Goal: Task Accomplishment & Management: Complete application form

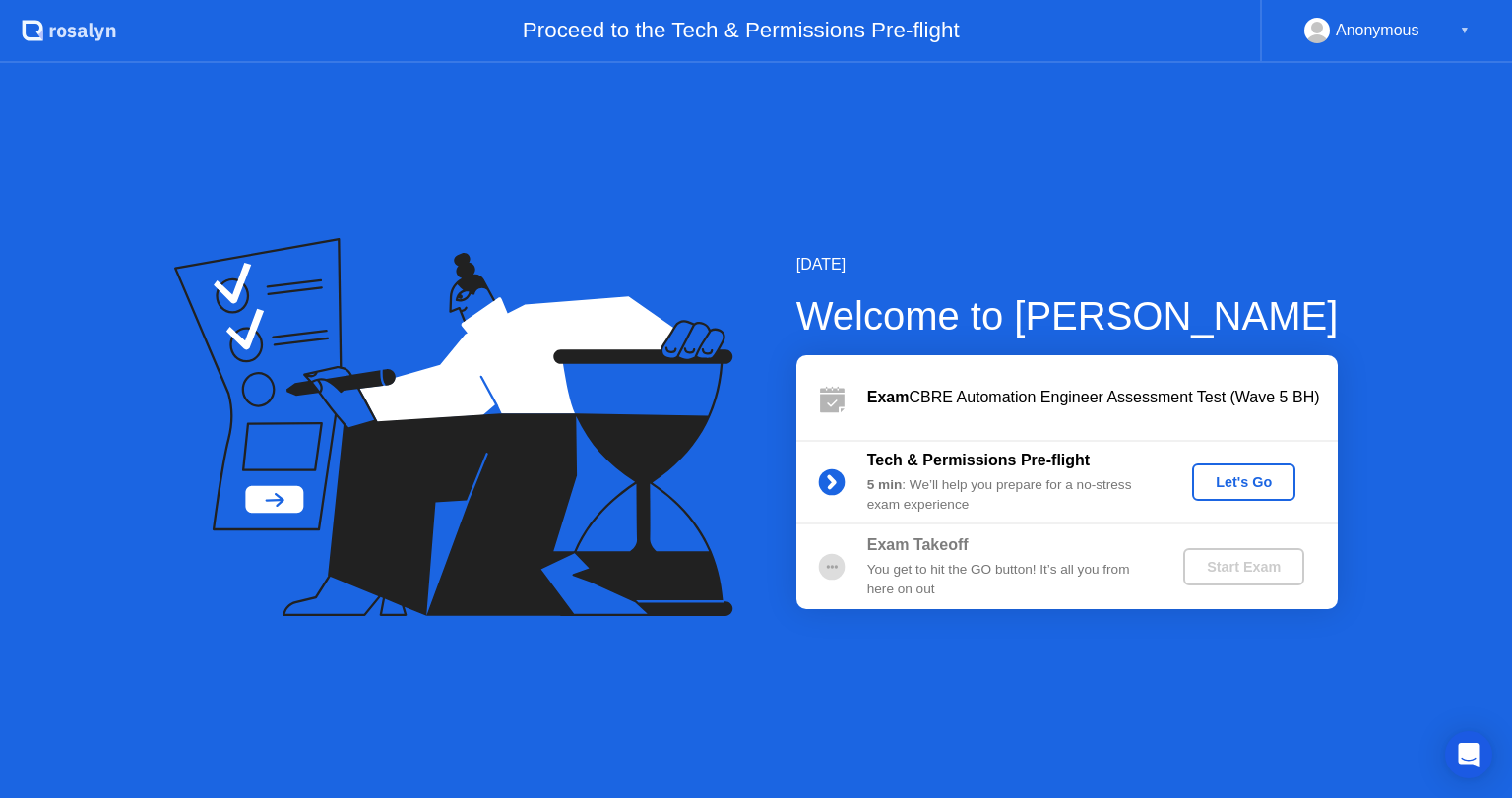
click at [1240, 479] on div "Let's Go" at bounding box center [1244, 482] width 88 height 16
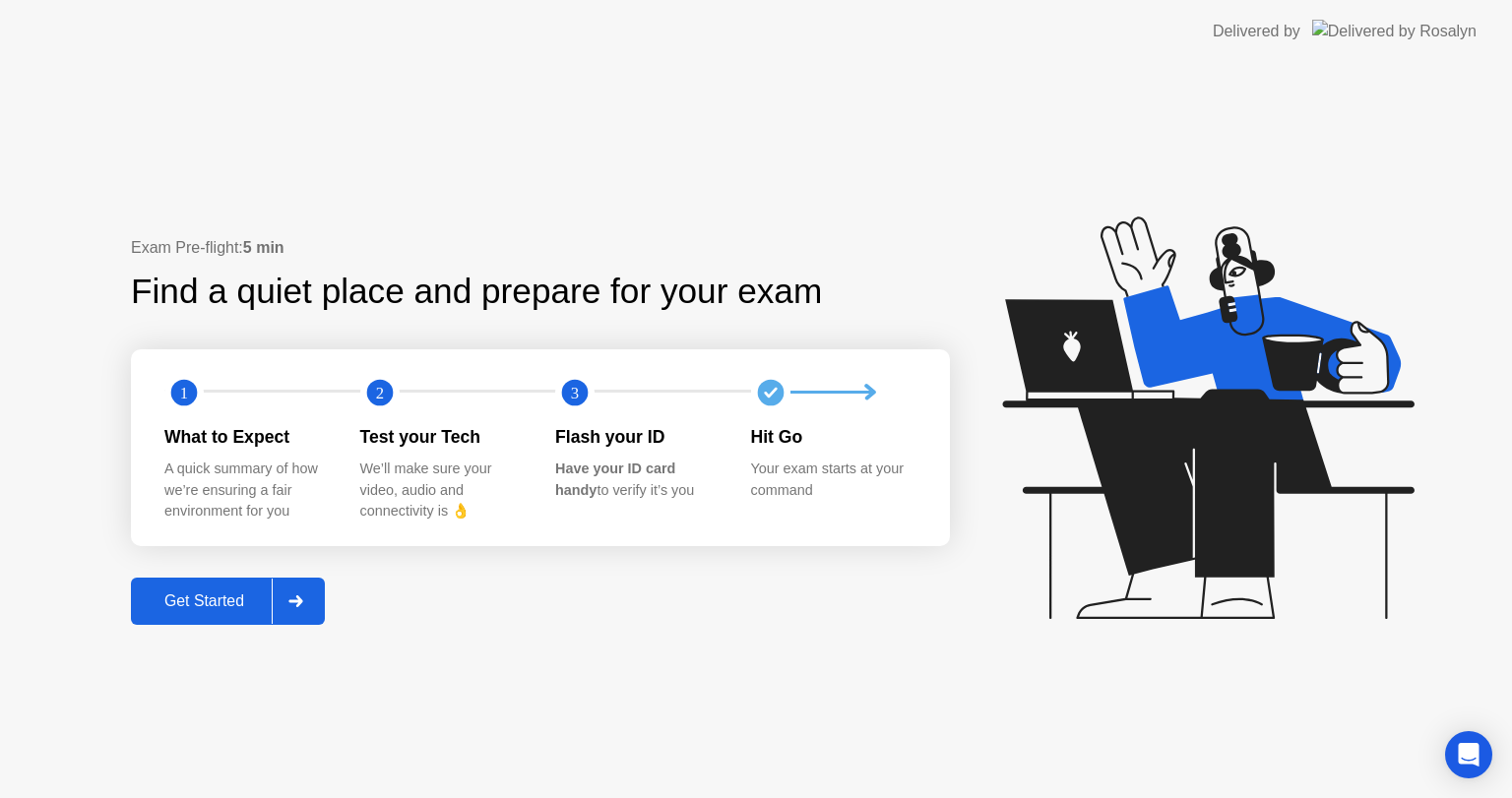
click at [232, 611] on div "Get Started" at bounding box center [203, 602] width 134 height 18
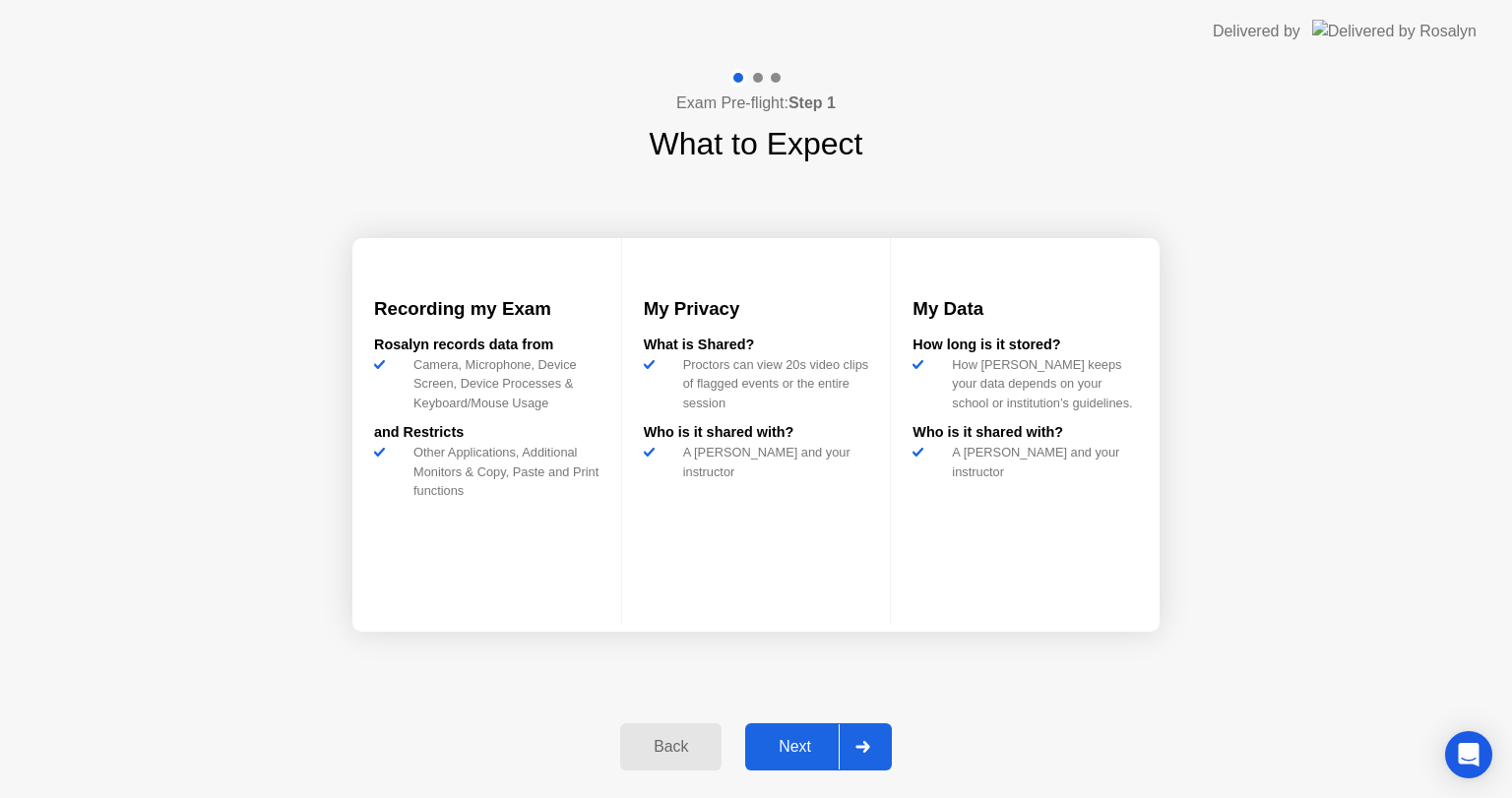
click at [812, 745] on div "Next" at bounding box center [795, 747] width 88 height 18
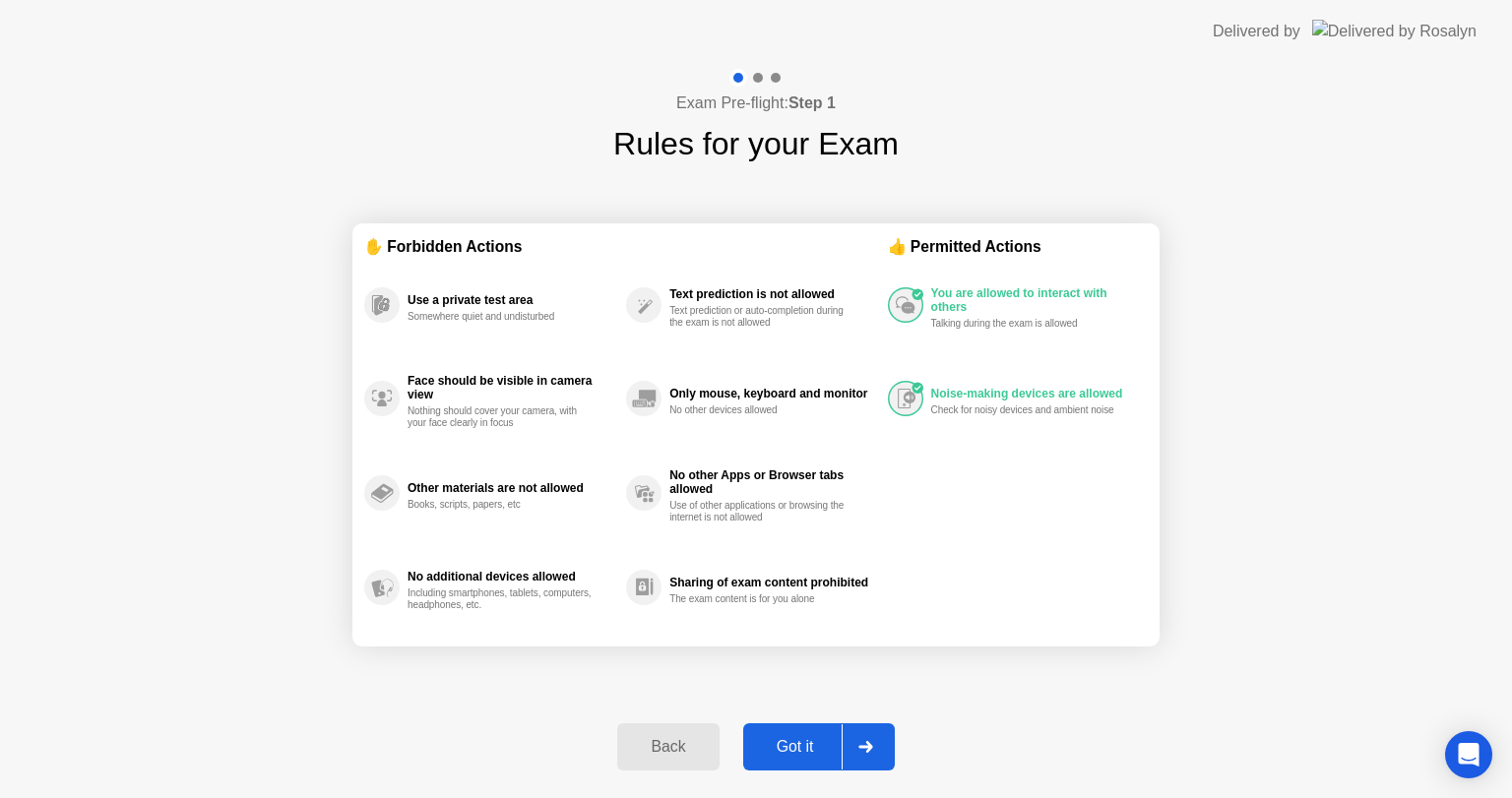
click at [812, 745] on div "Got it" at bounding box center [795, 747] width 93 height 18
select select "**********"
select select "*******"
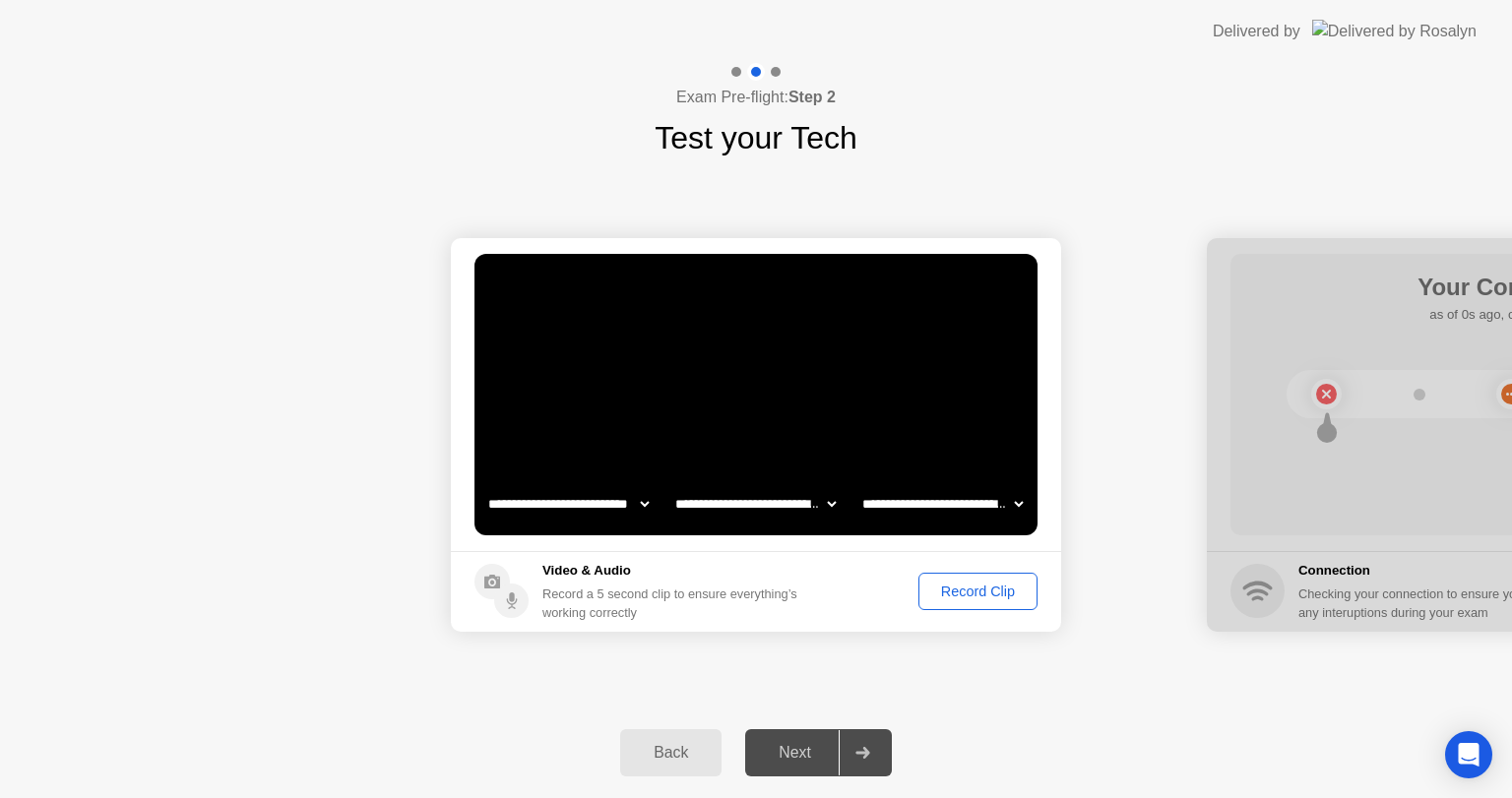
click at [936, 591] on div "Record Clip" at bounding box center [978, 592] width 106 height 16
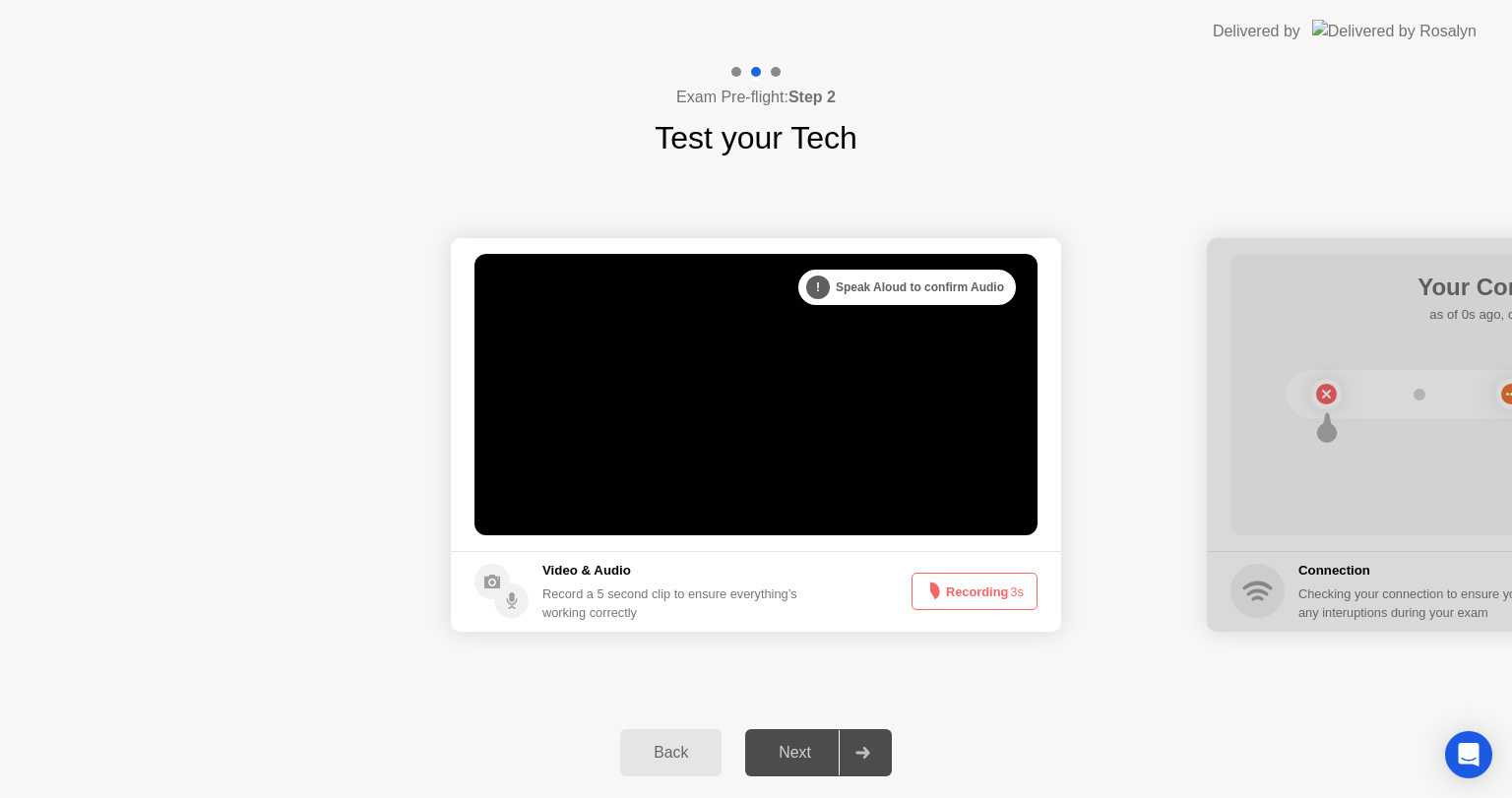
click at [936, 591] on icon at bounding box center [930, 592] width 24 height 24
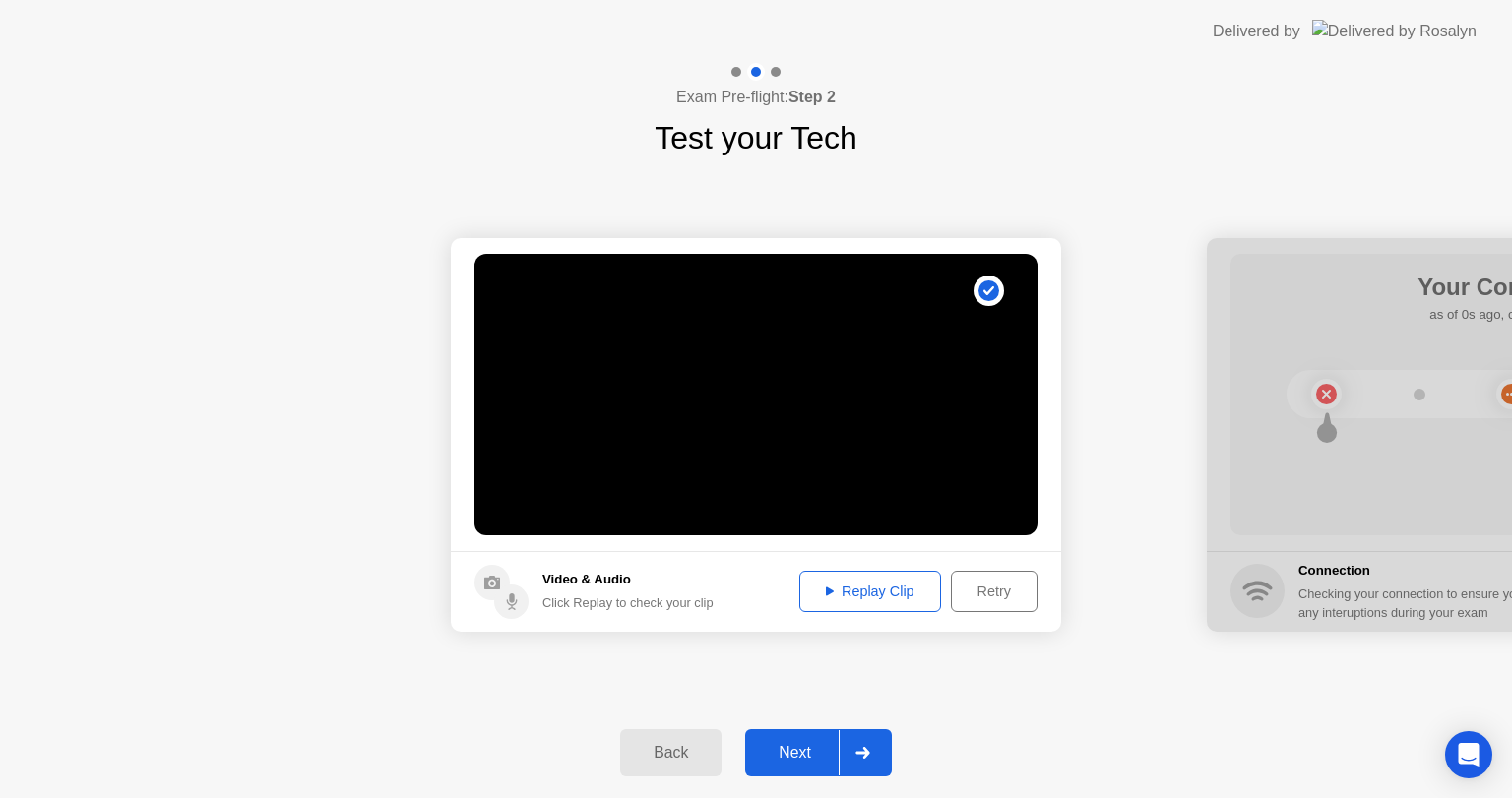
click at [851, 596] on div "Replay Clip" at bounding box center [870, 592] width 127 height 16
click at [813, 760] on div "Next" at bounding box center [795, 753] width 88 height 18
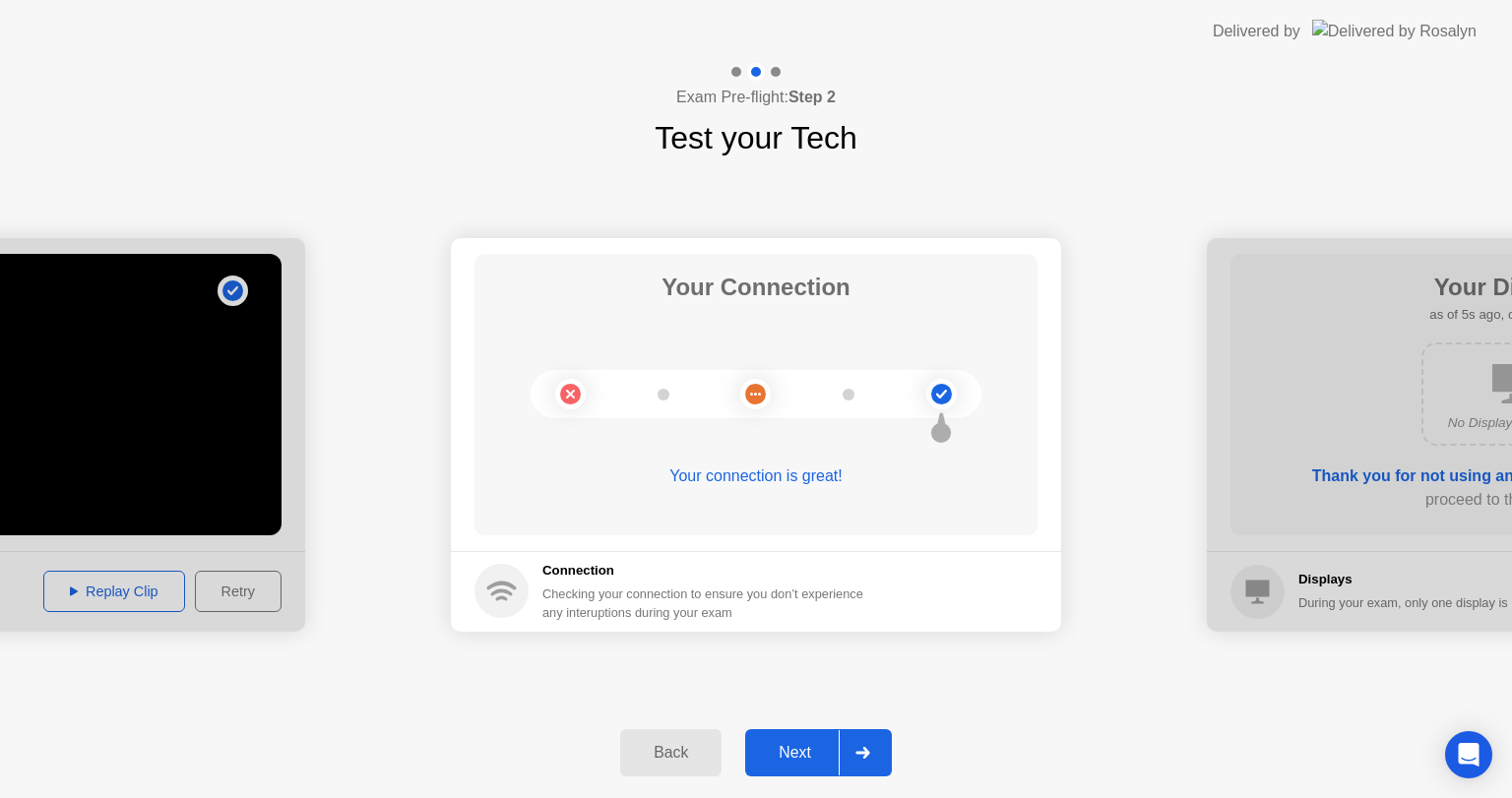
click at [813, 760] on div "Next" at bounding box center [795, 753] width 88 height 18
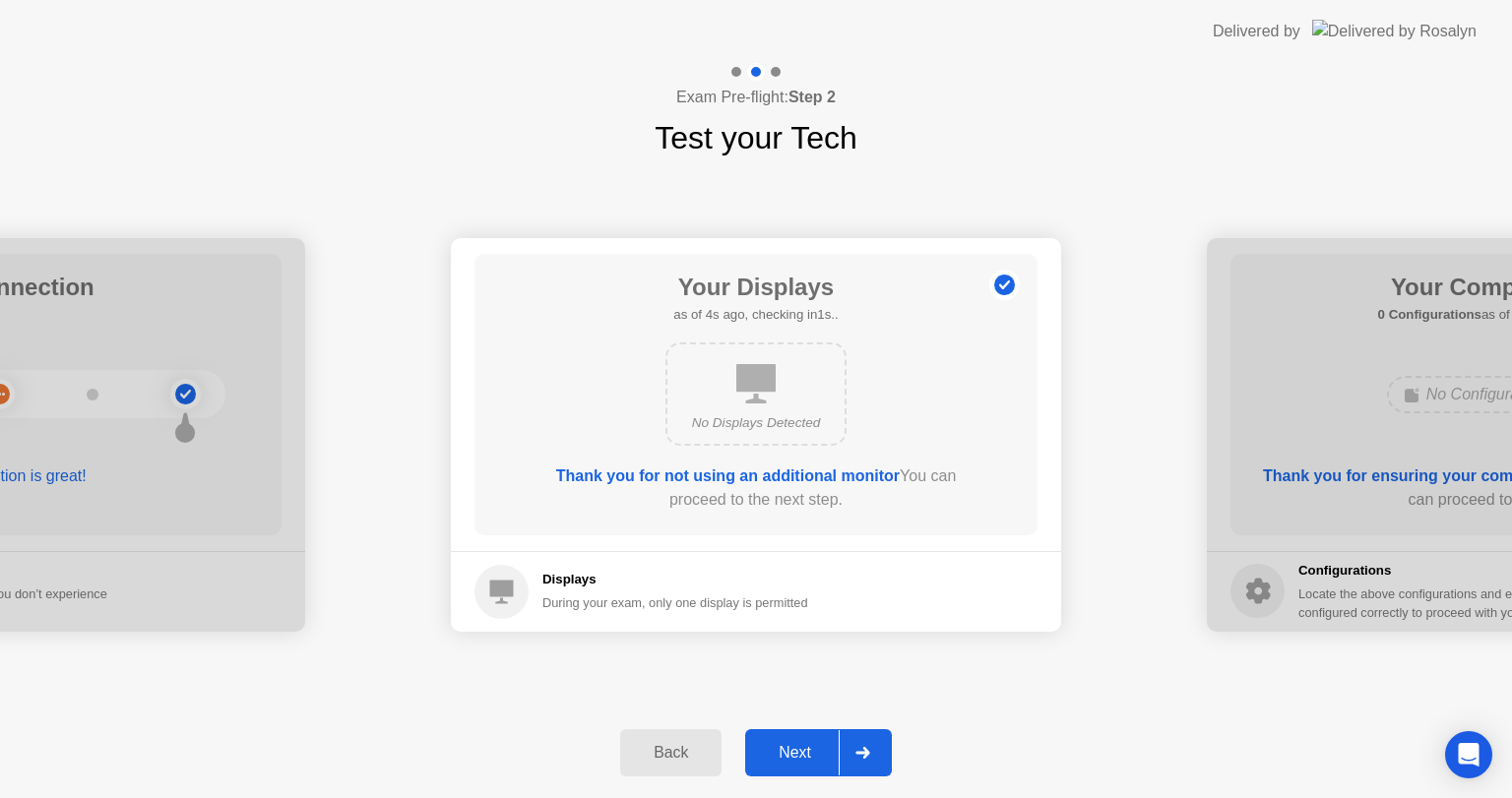
click at [813, 760] on div "Next" at bounding box center [795, 753] width 88 height 18
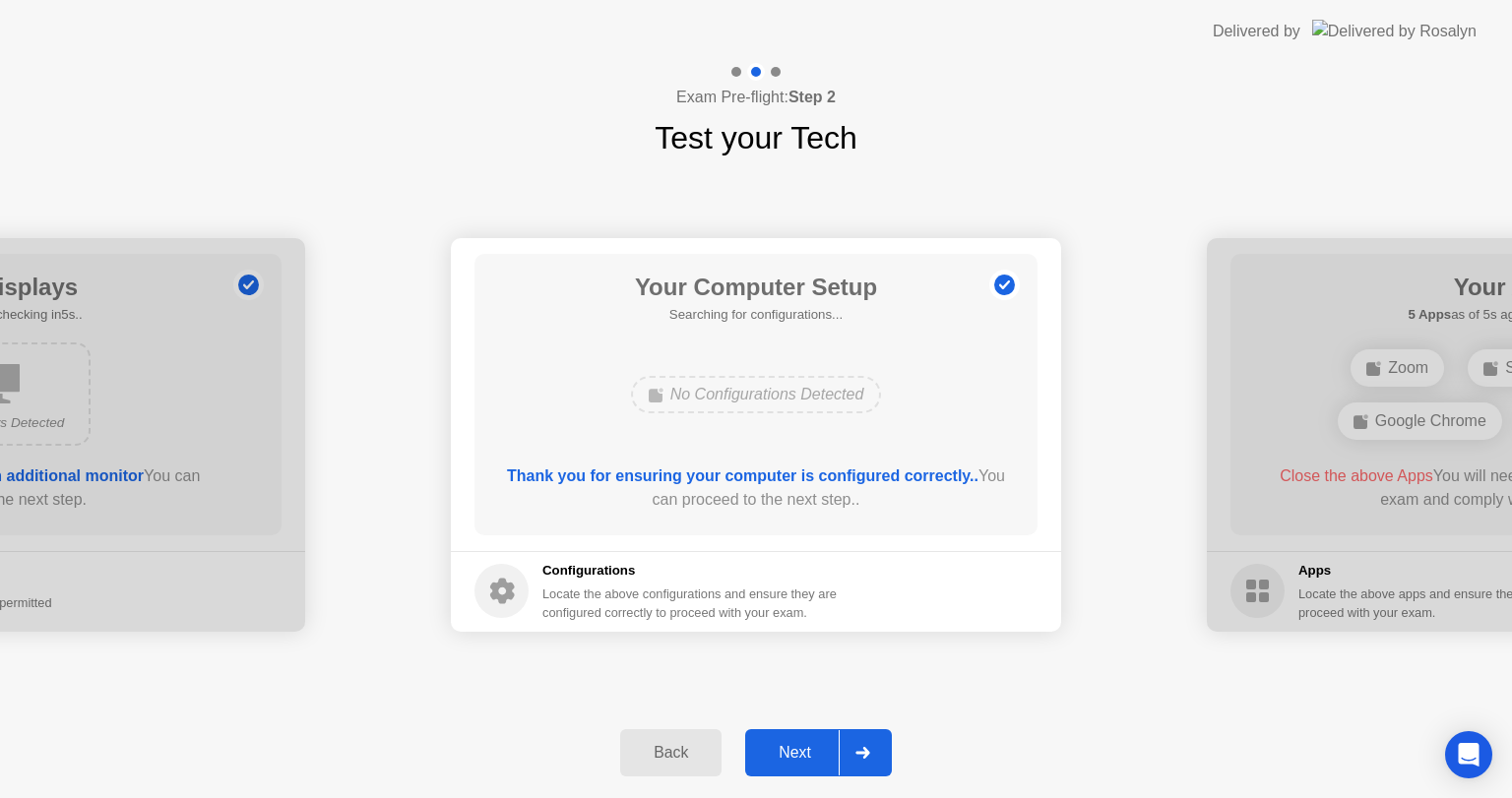
click at [813, 760] on div "Next" at bounding box center [795, 753] width 88 height 18
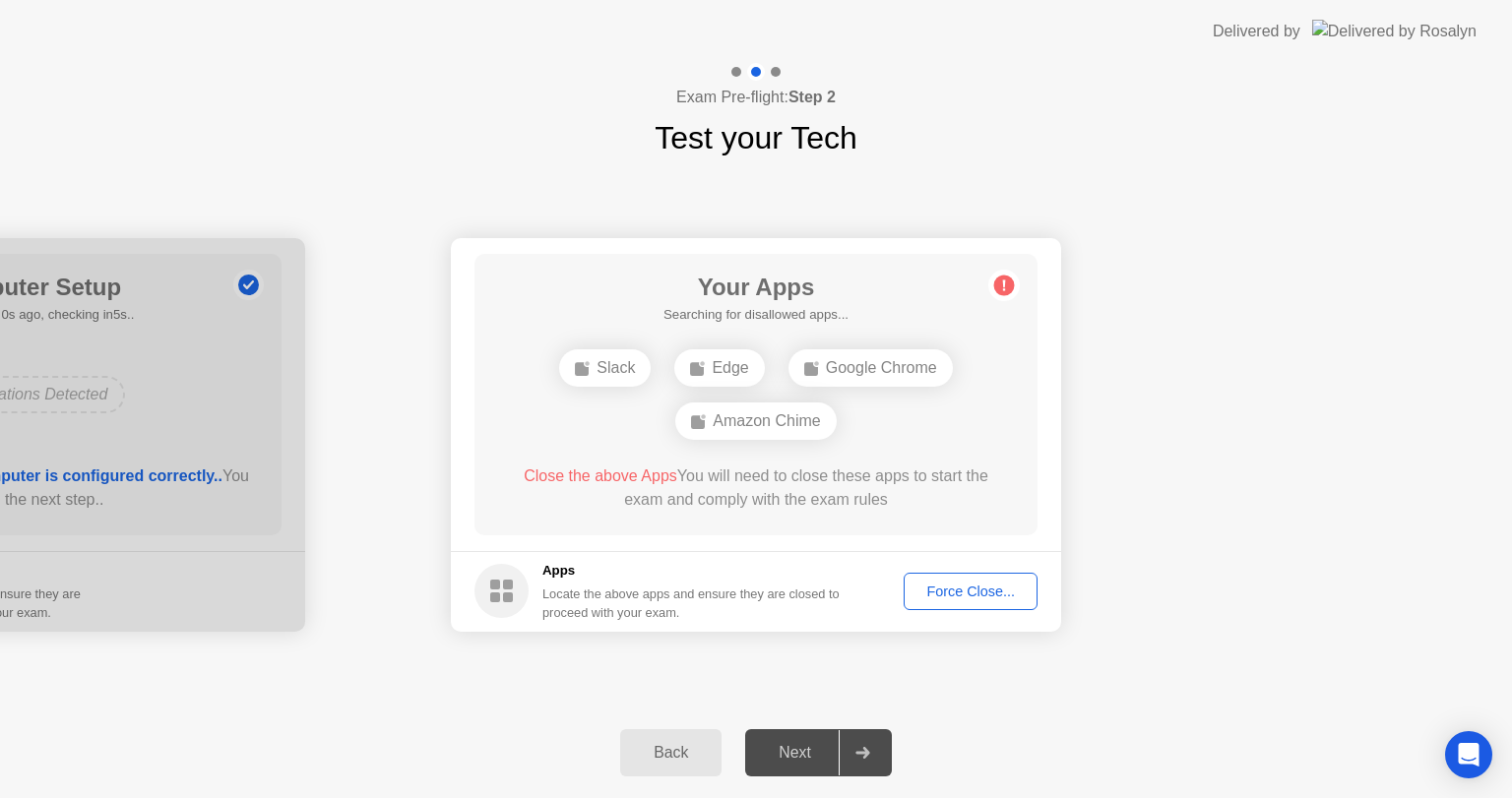
click at [951, 594] on div "Force Close..." at bounding box center [970, 592] width 121 height 16
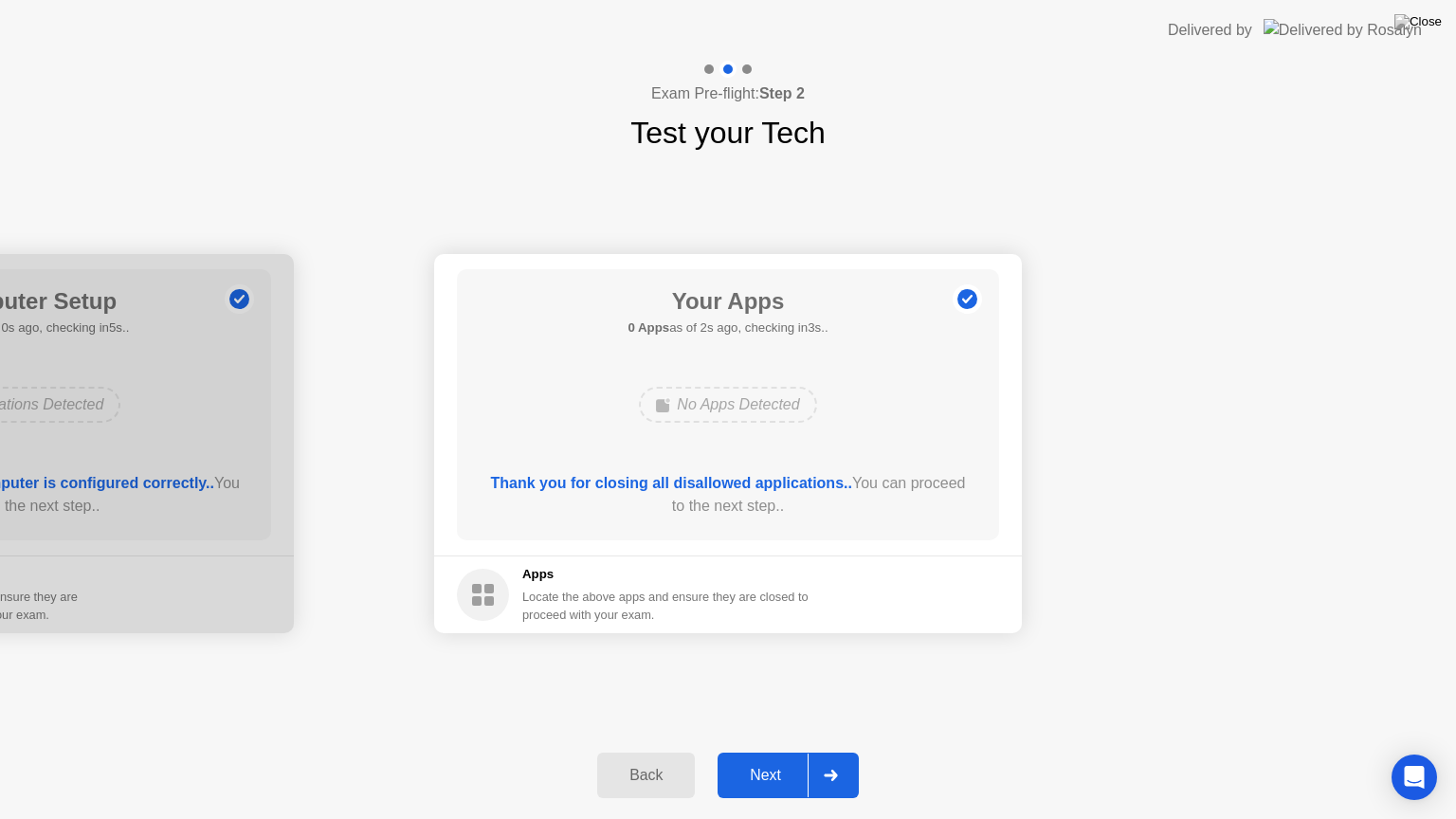
click at [747, 767] on div "Next" at bounding box center [765, 775] width 84 height 17
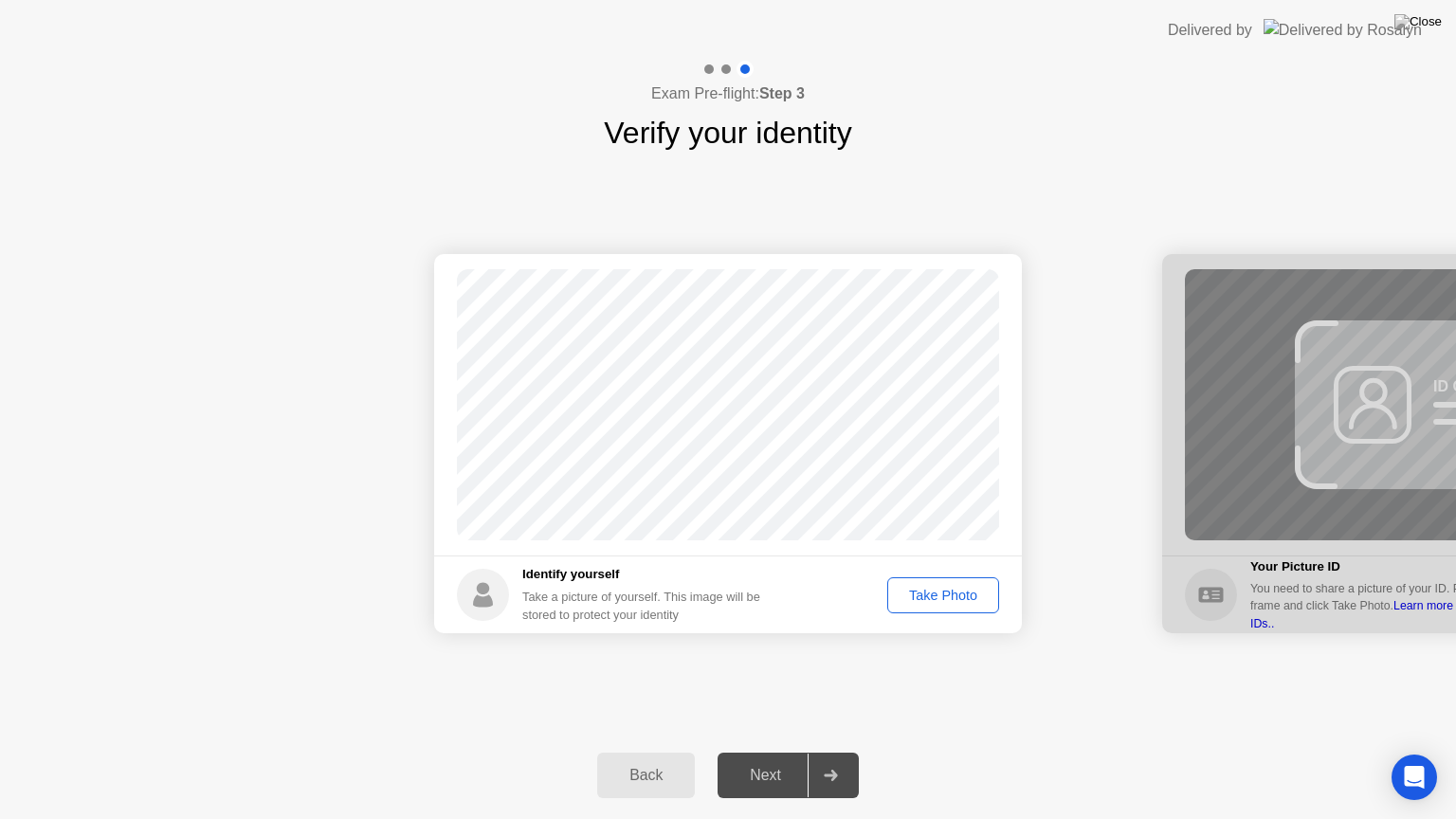
click at [948, 605] on button "Take Photo" at bounding box center [943, 596] width 112 height 36
click at [762, 767] on button "Next" at bounding box center [787, 775] width 141 height 45
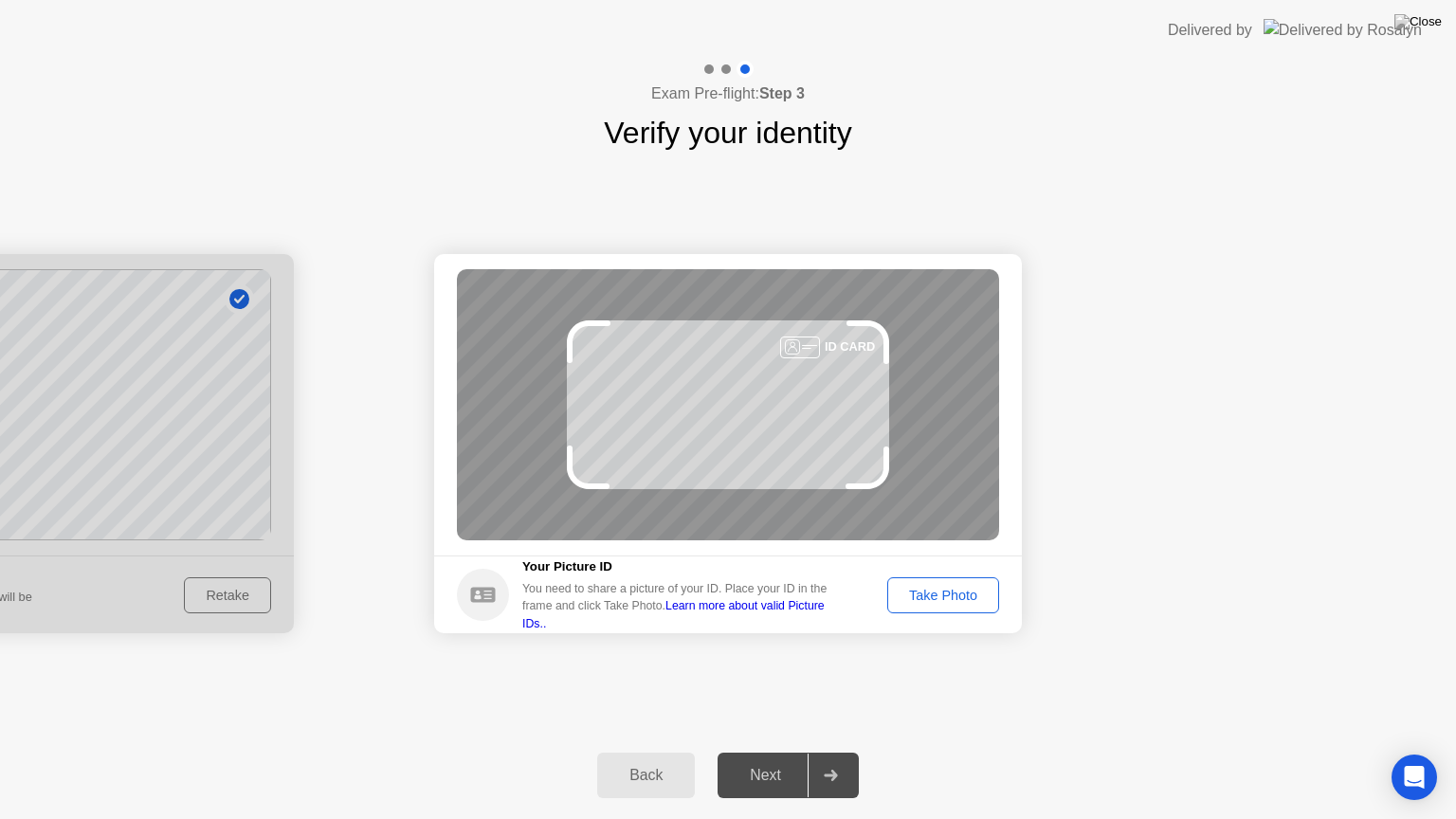
click at [902, 603] on div "Take Photo" at bounding box center [943, 596] width 99 height 15
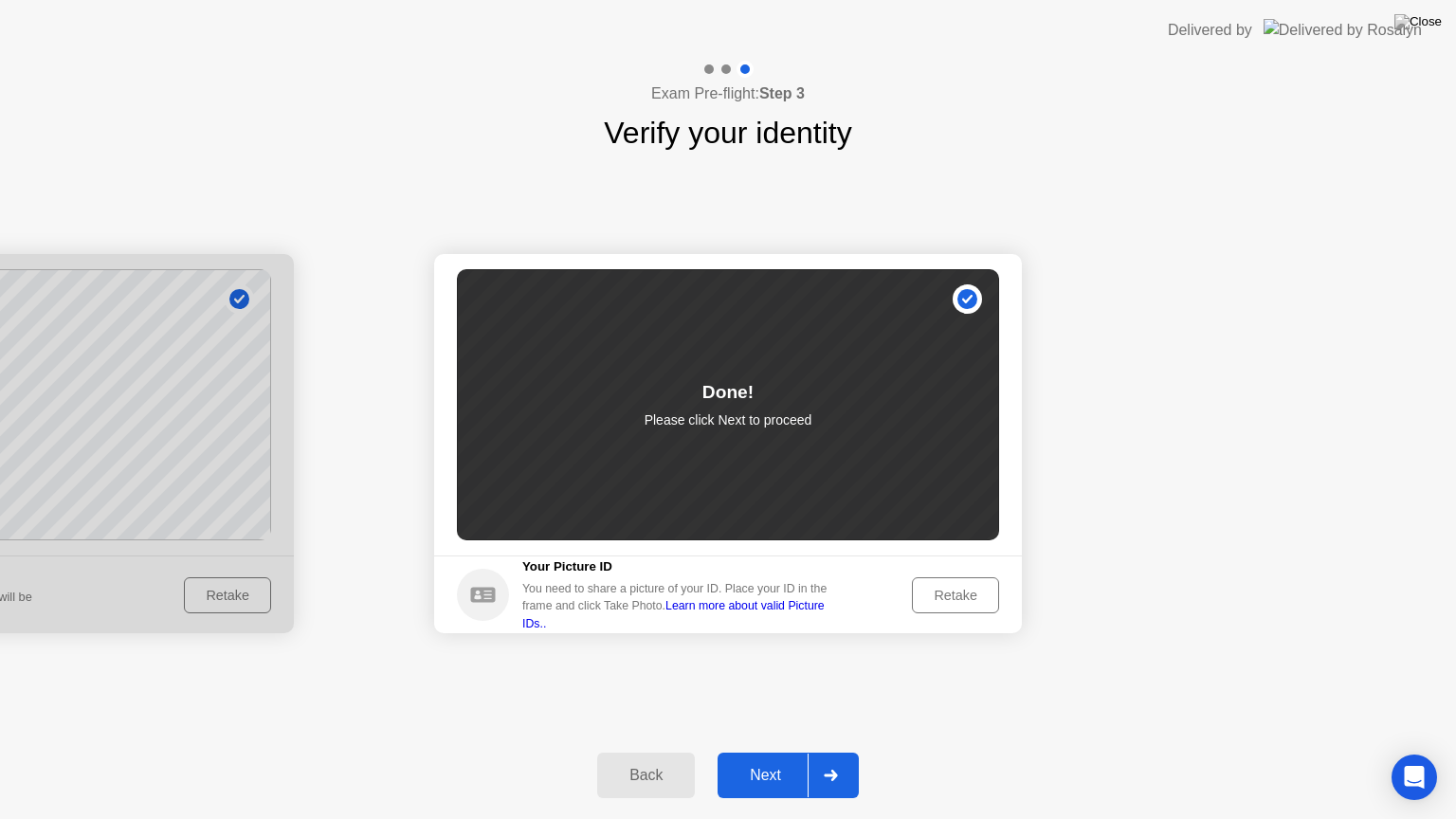
click at [782, 767] on div "Next" at bounding box center [765, 775] width 84 height 17
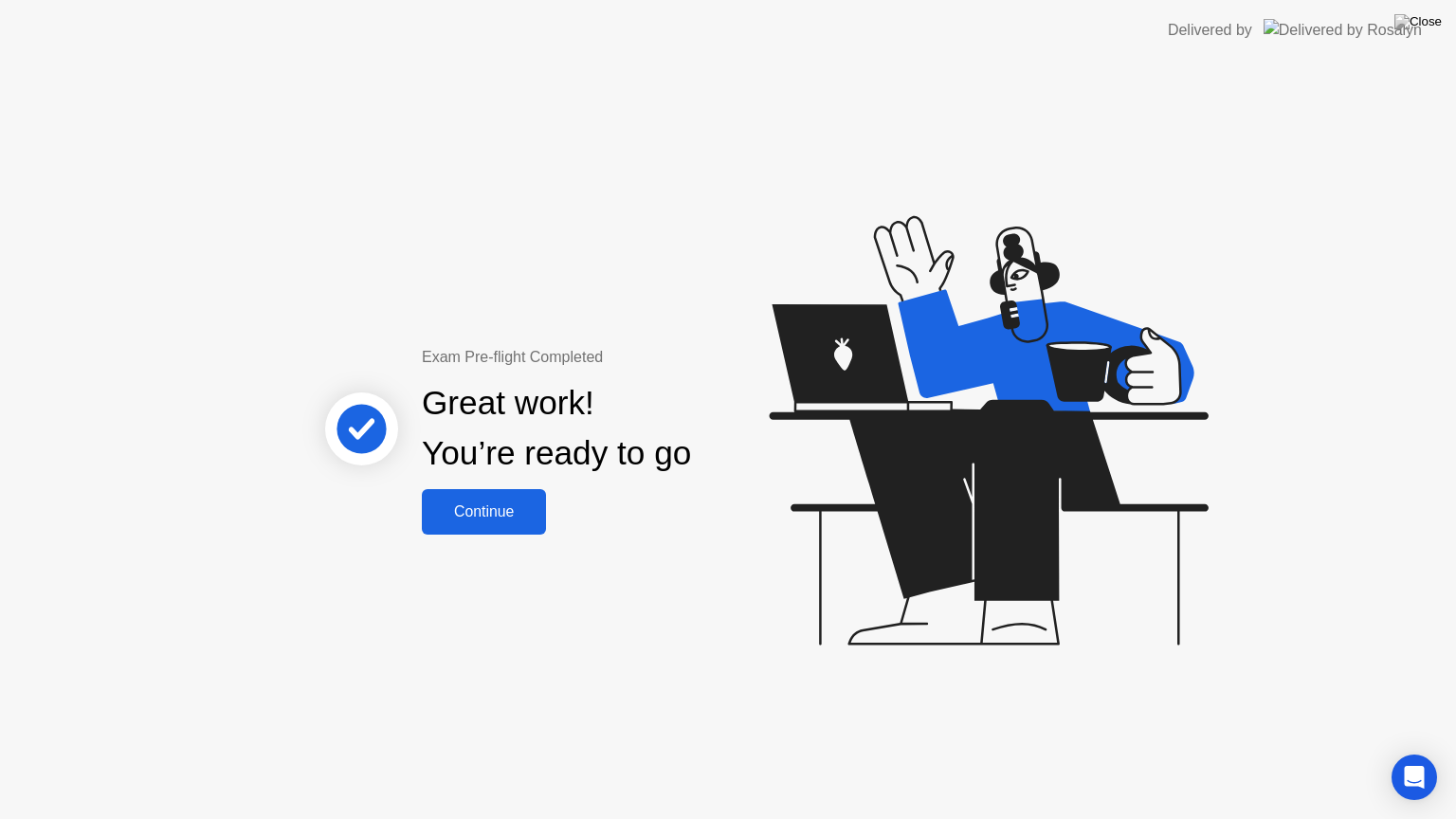
click at [474, 493] on button "Continue" at bounding box center [483, 511] width 124 height 45
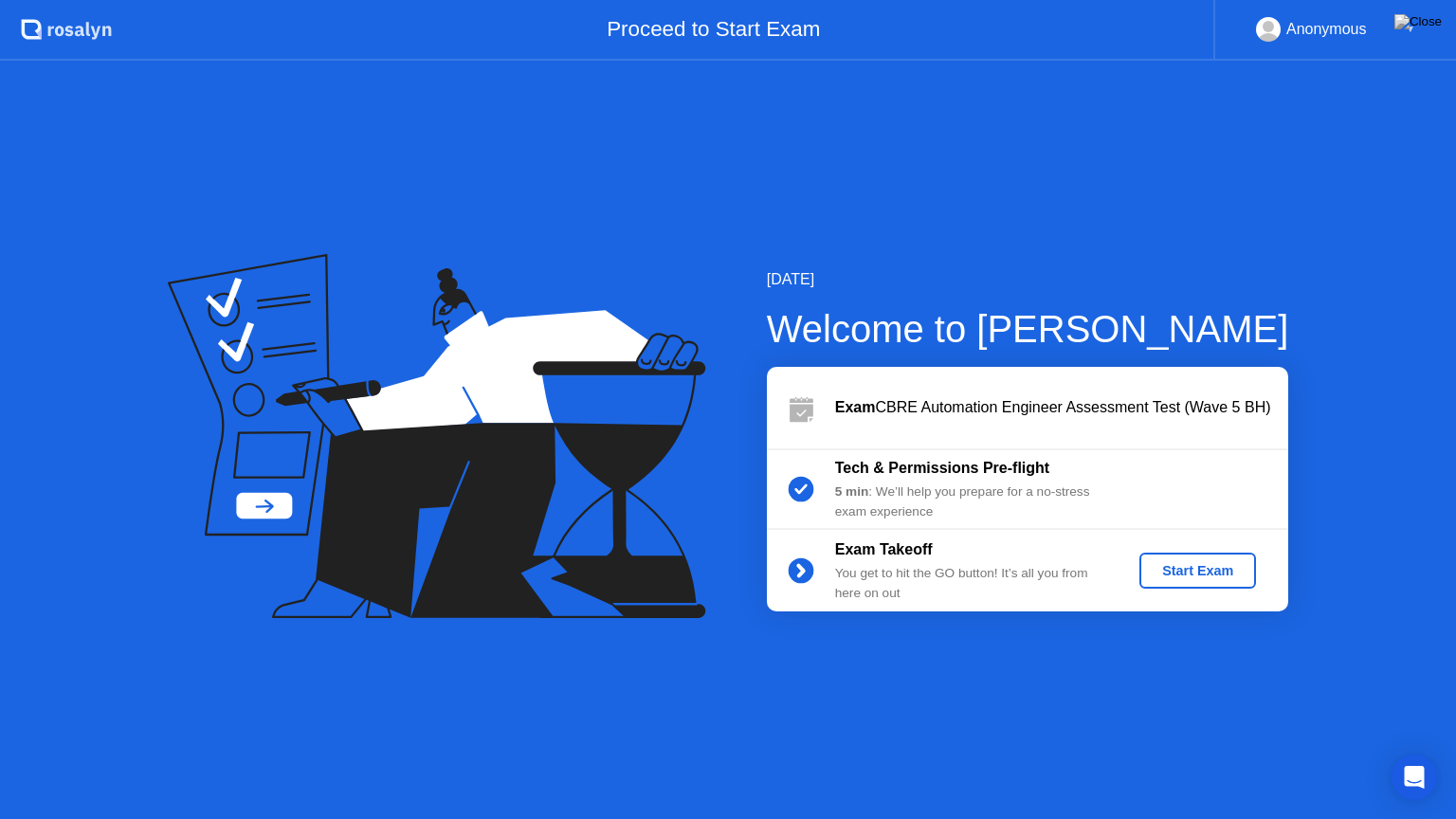
click at [1200, 578] on div "Start Exam" at bounding box center [1198, 571] width 102 height 15
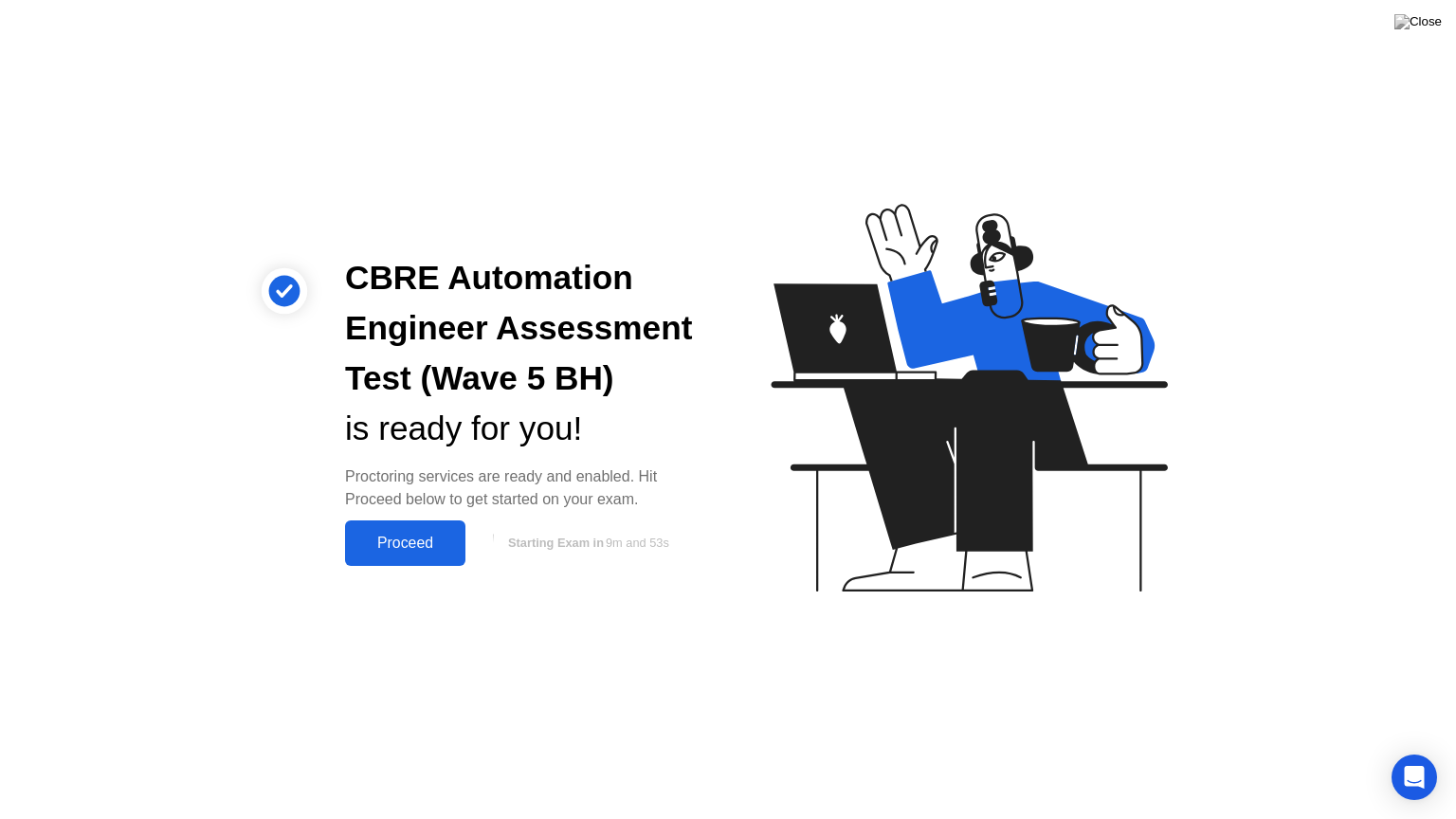
click at [396, 543] on div "Proceed" at bounding box center [406, 543] width 109 height 17
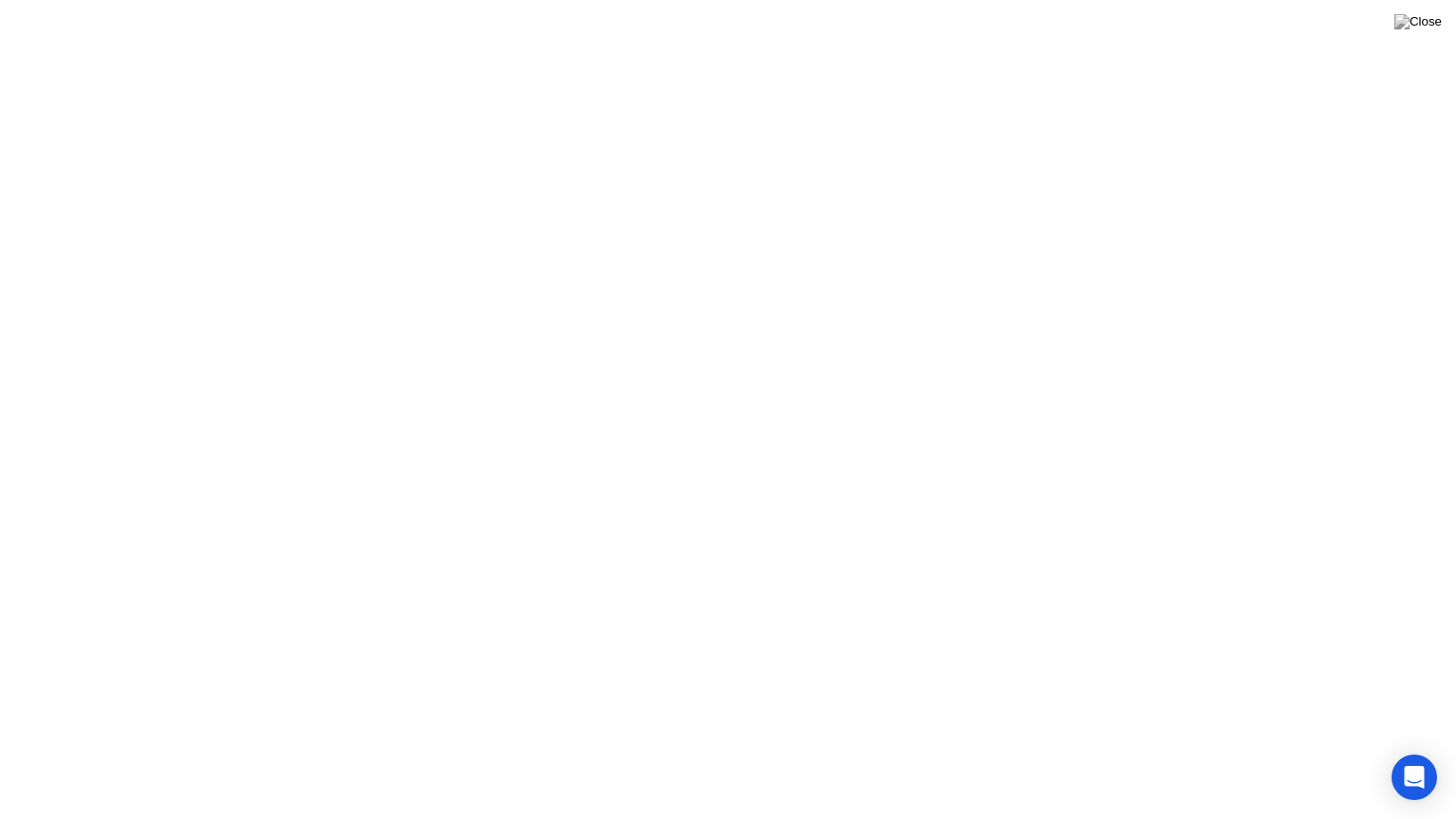
click div "Got it!"
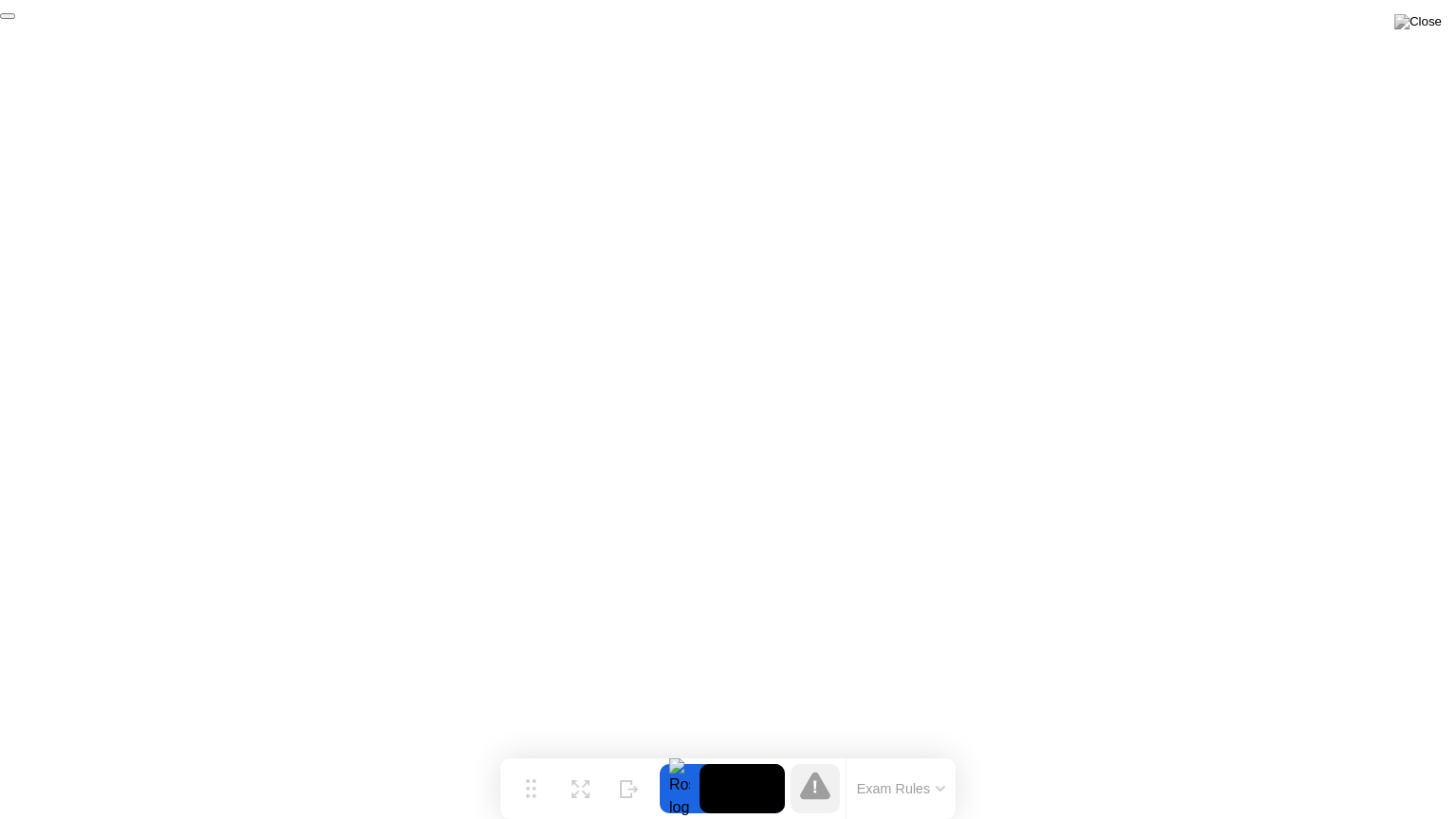
click div "End Proctoring Session"
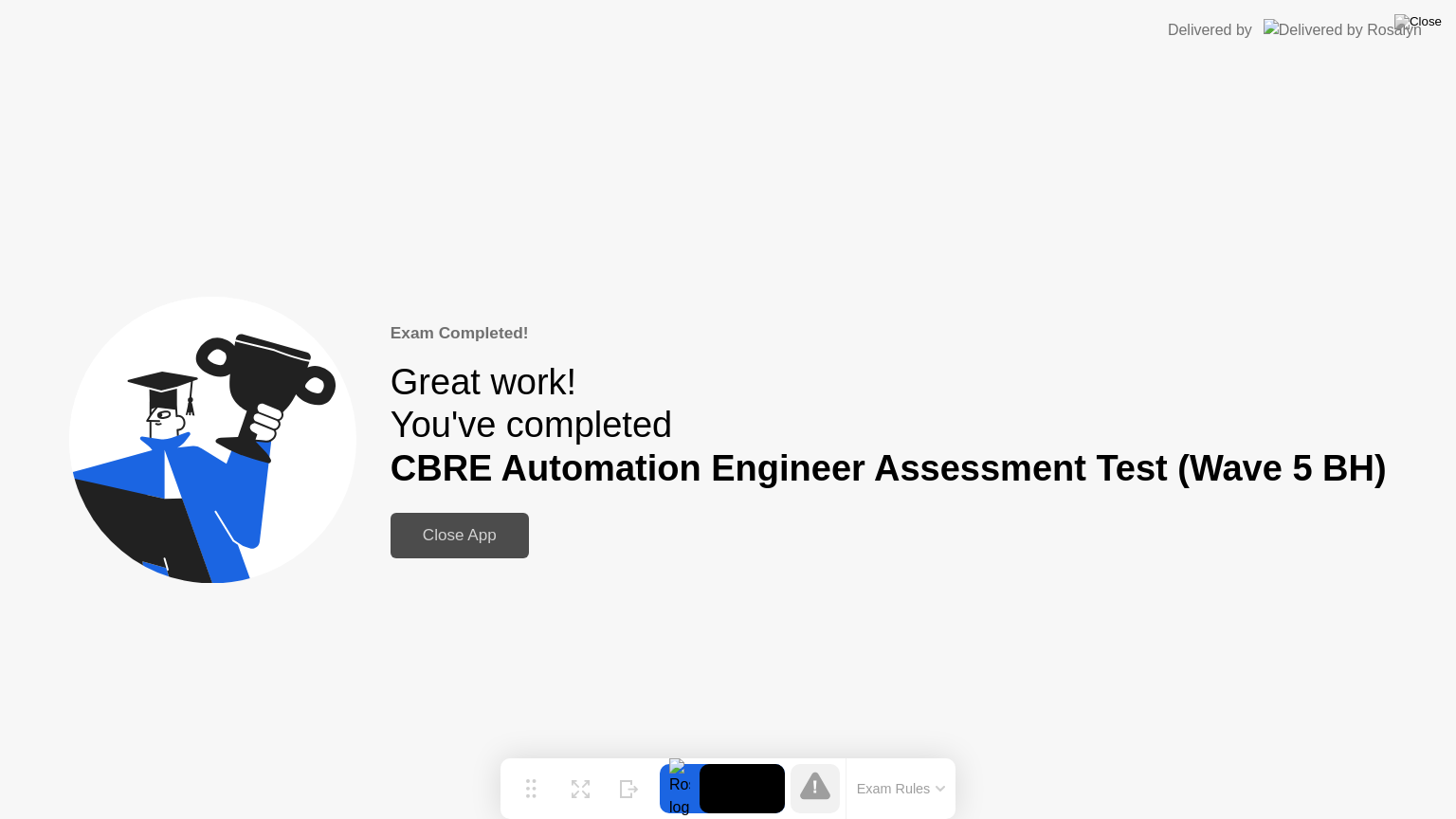
click at [480, 532] on div "Close App" at bounding box center [459, 535] width 127 height 19
click at [467, 542] on div "Close App" at bounding box center [459, 535] width 127 height 19
click at [1433, 27] on img at bounding box center [1418, 22] width 47 height 15
